Goal: Task Accomplishment & Management: Manage account settings

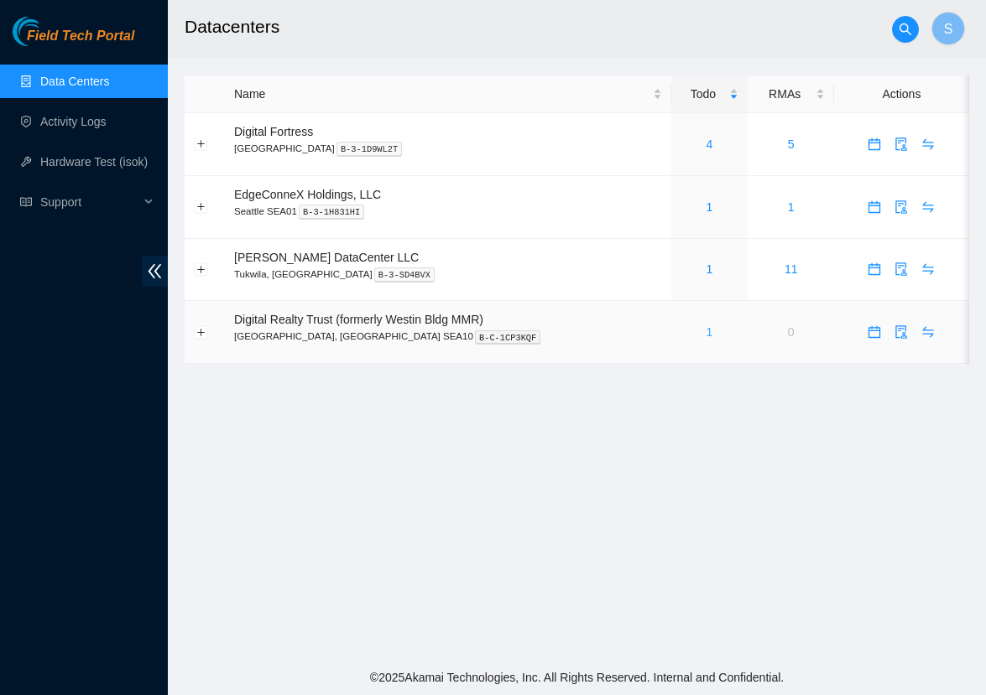
click at [706, 329] on link "1" at bounding box center [709, 331] width 7 height 13
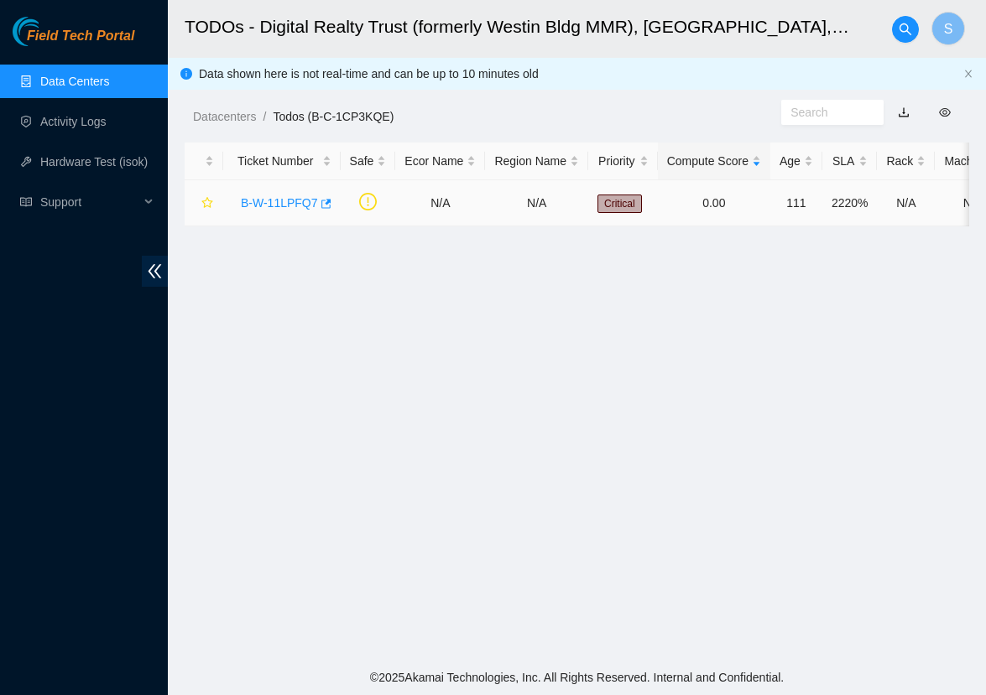
click at [284, 208] on link "B-W-11LPFQ7" at bounding box center [279, 202] width 77 height 13
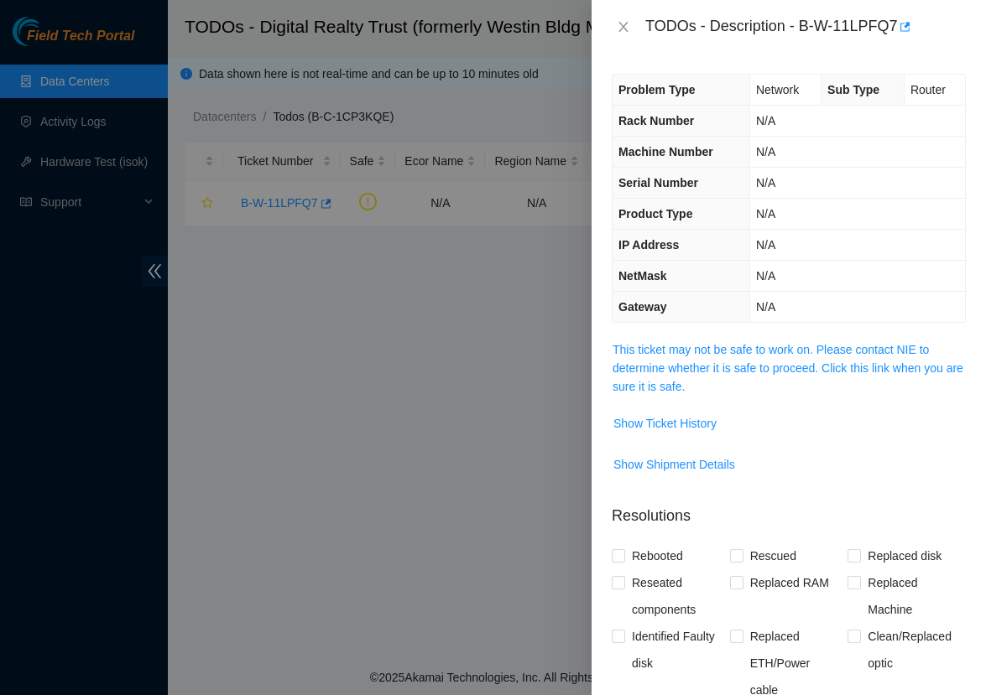
click at [648, 360] on span "This ticket may not be safe to work on. Please contact NIE to determine whether…" at bounding box center [788, 368] width 352 height 55
click at [651, 347] on link "This ticket may not be safe to work on. Please contact NIE to determine whether…" at bounding box center [787, 368] width 351 height 50
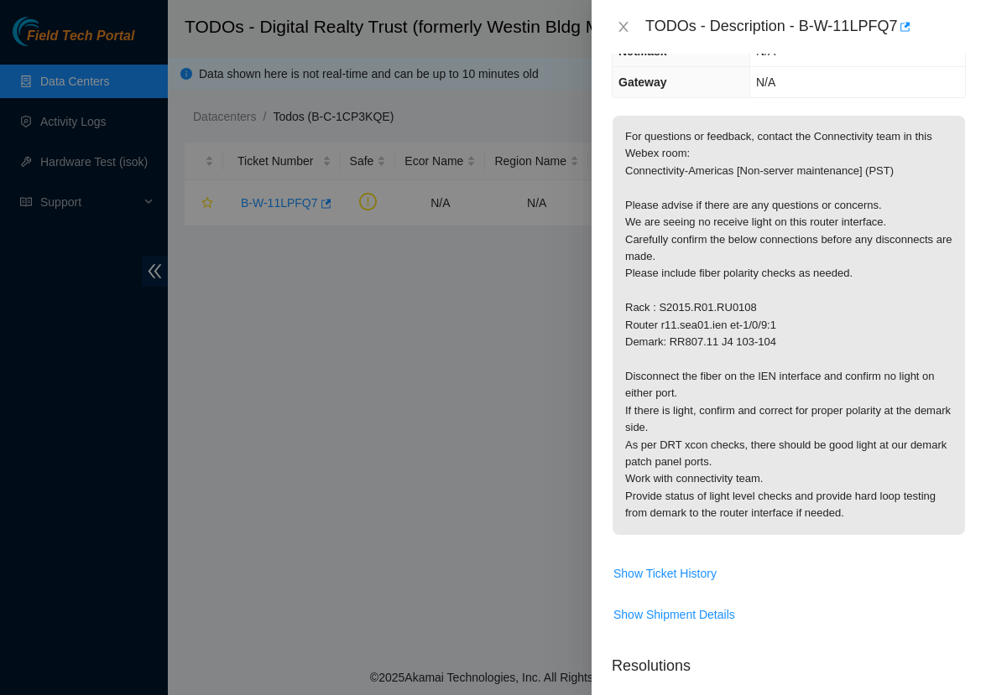
scroll to position [226, 0]
